Goal: Transaction & Acquisition: Purchase product/service

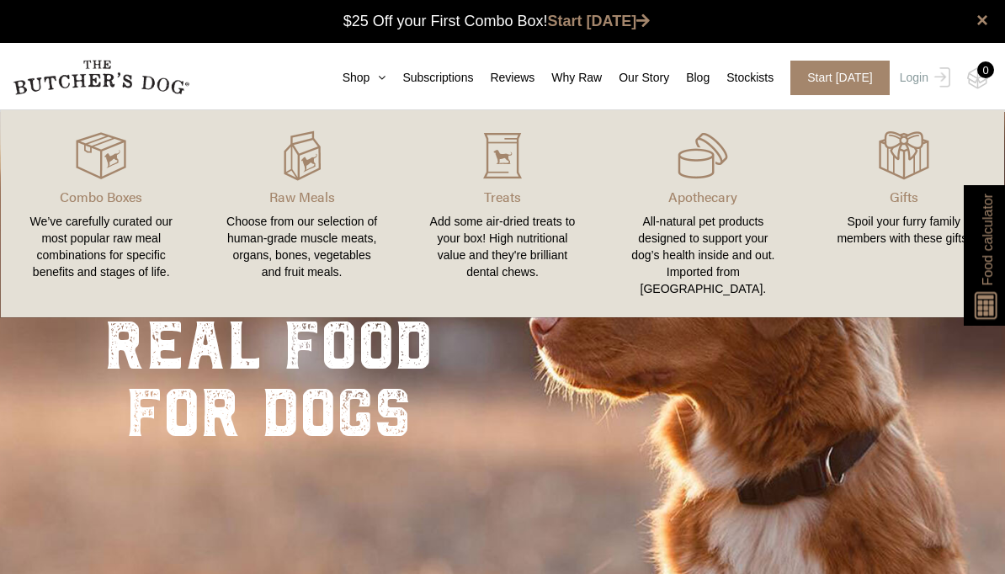
click at [302, 196] on p "Raw Meals" at bounding box center [301, 197] width 160 height 20
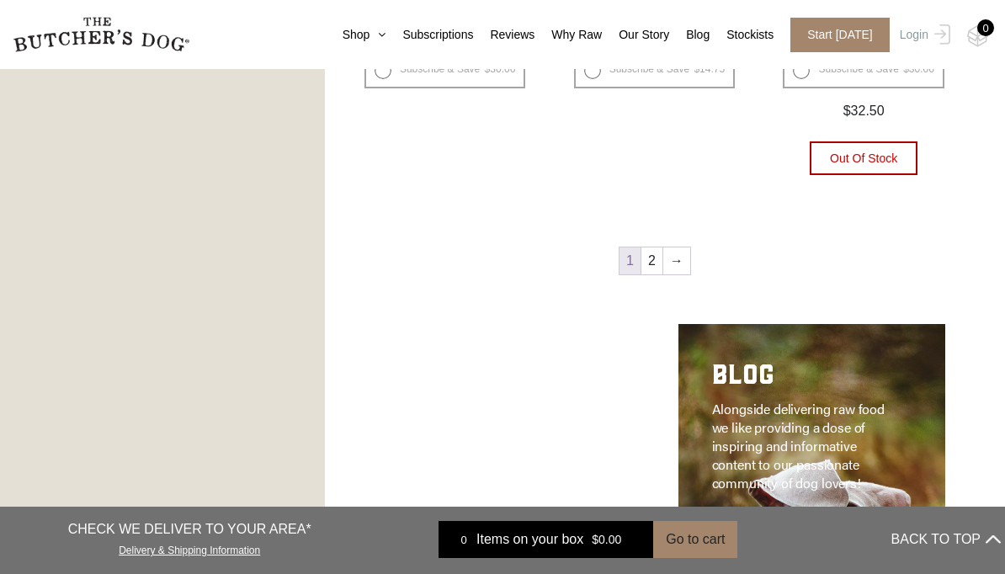
scroll to position [2253, 0]
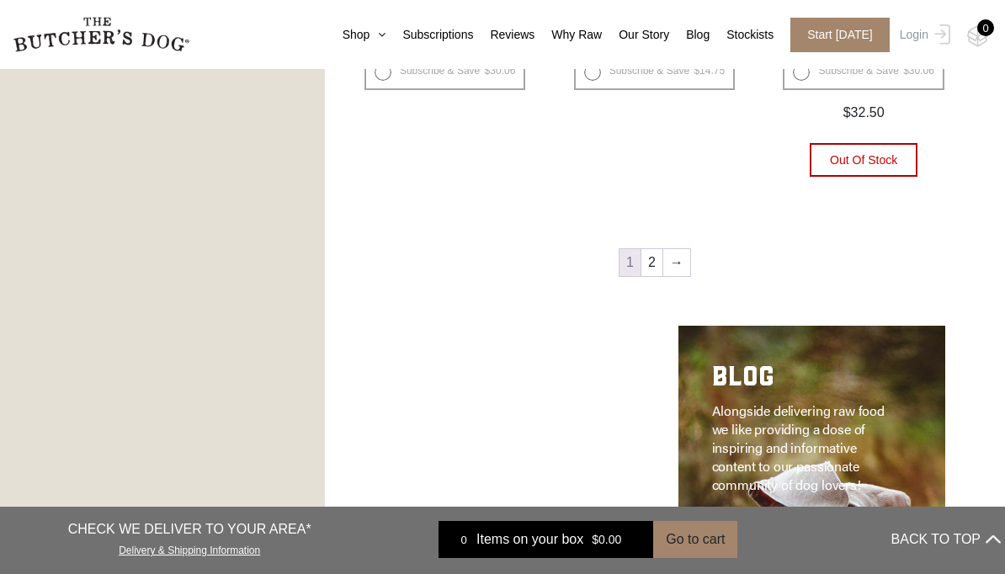
click at [675, 264] on link "→" at bounding box center [676, 262] width 27 height 27
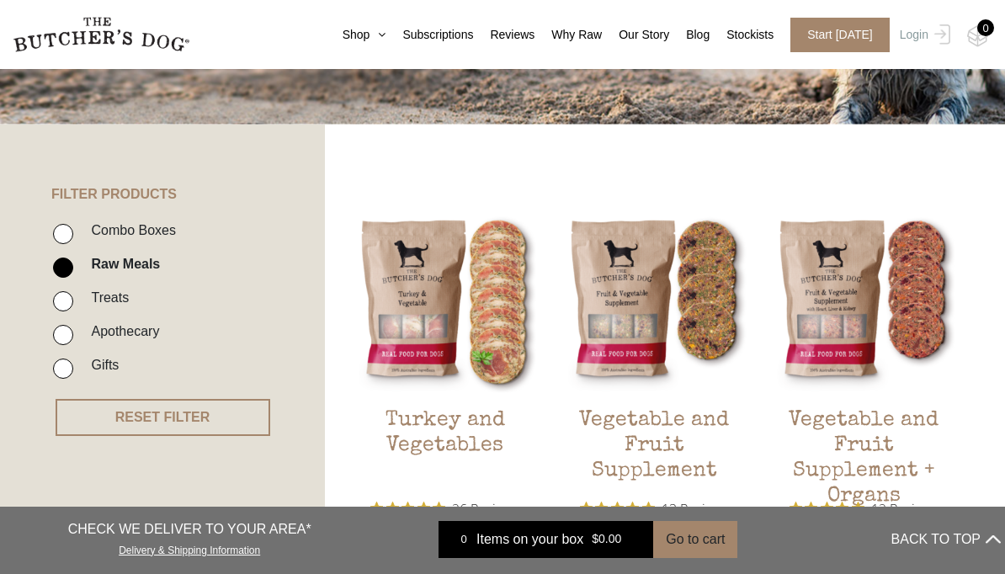
scroll to position [304, 0]
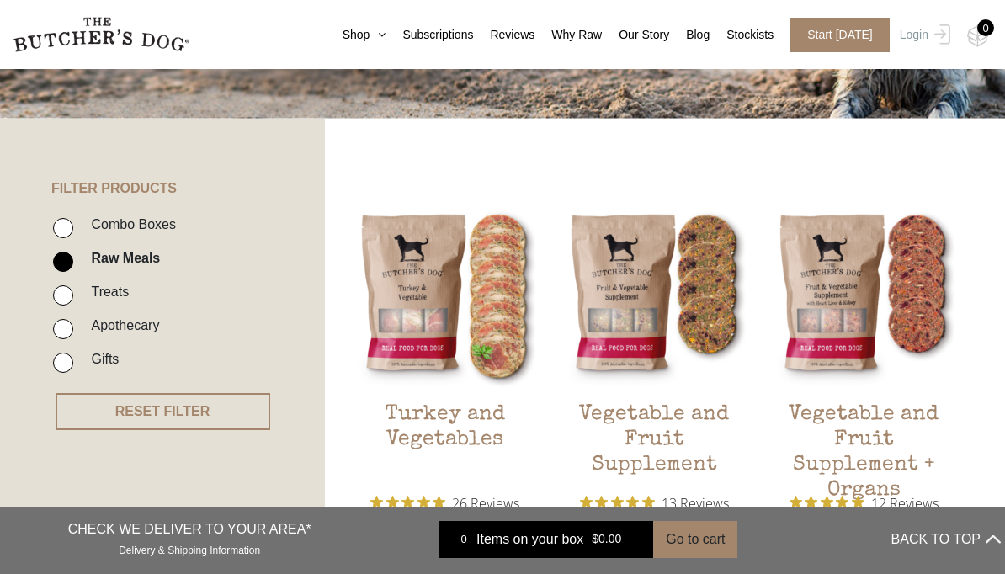
click at [651, 441] on h2 "Vegetable and Fruit Supplement" at bounding box center [654, 441] width 186 height 79
